Goal: Find specific page/section

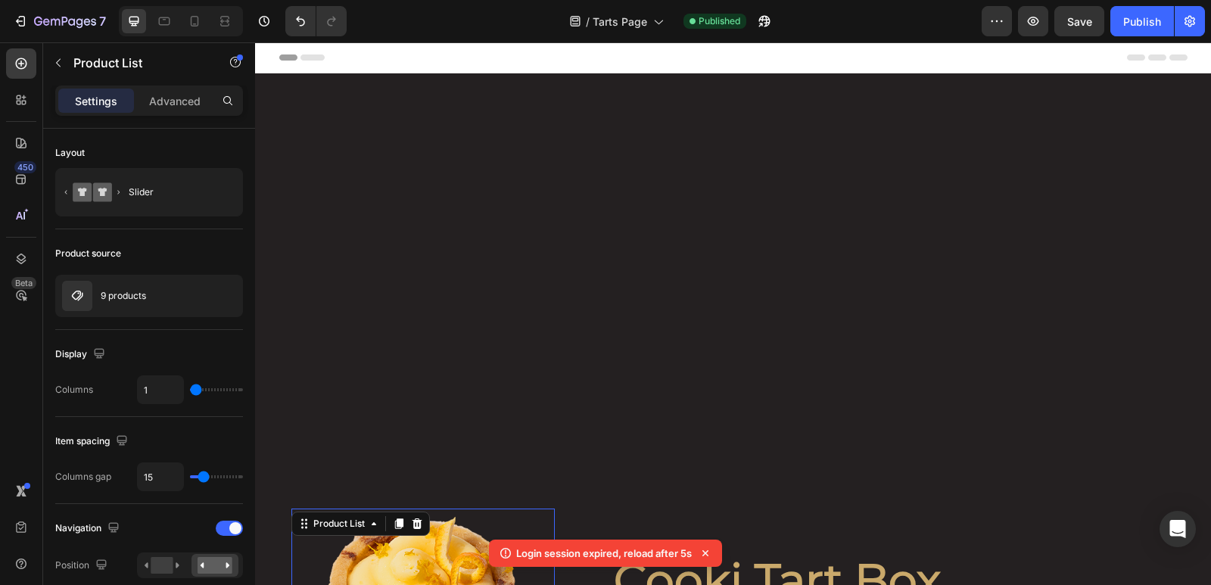
scroll to position [439, 0]
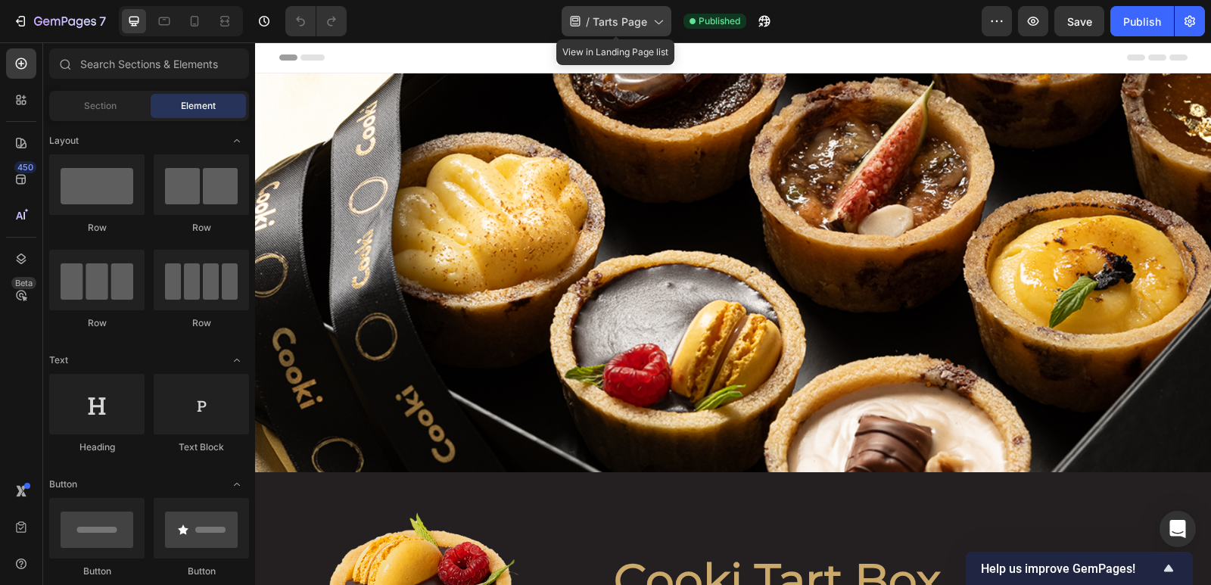
click at [629, 27] on span "Tarts Page" at bounding box center [620, 22] width 55 height 16
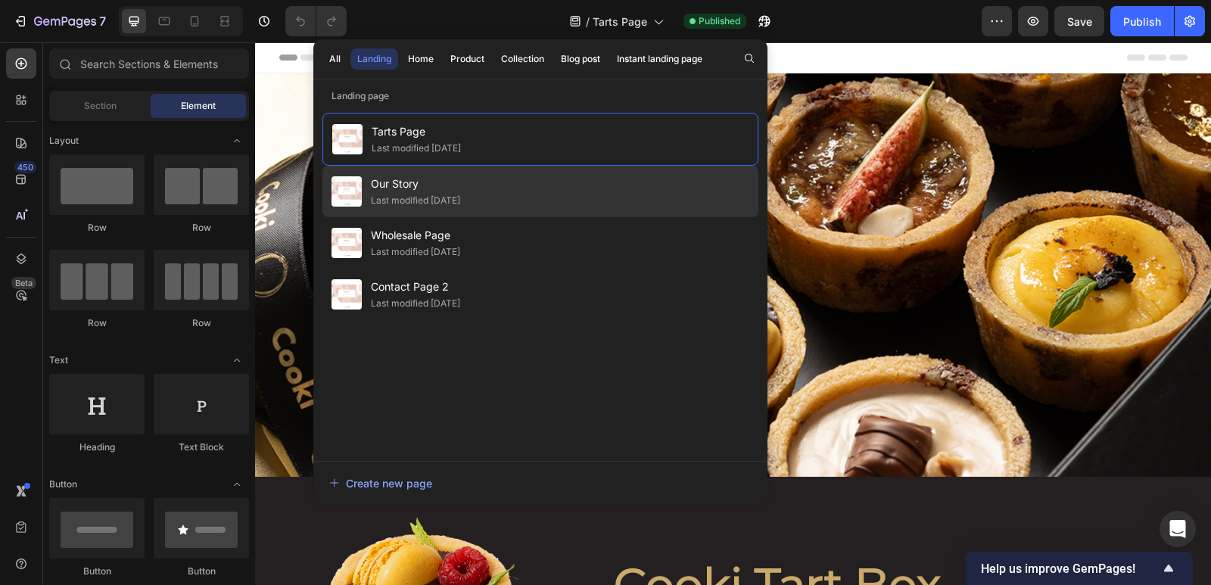
click at [485, 197] on div "Our Story Last modified [DATE]" at bounding box center [541, 191] width 436 height 51
